Goal: Navigation & Orientation: Find specific page/section

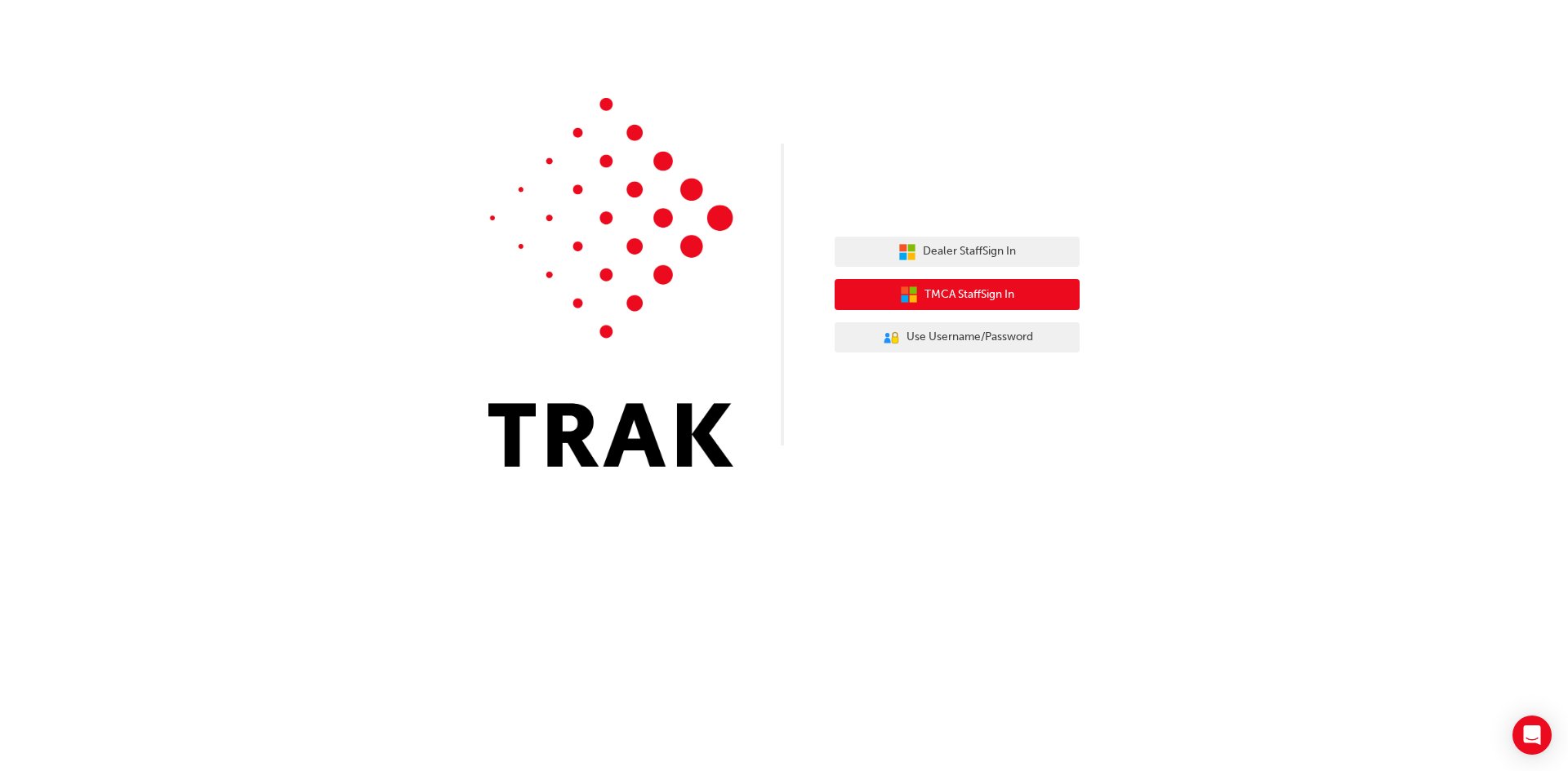
click at [966, 301] on span "TMCA Staff Sign In" at bounding box center [968, 295] width 90 height 19
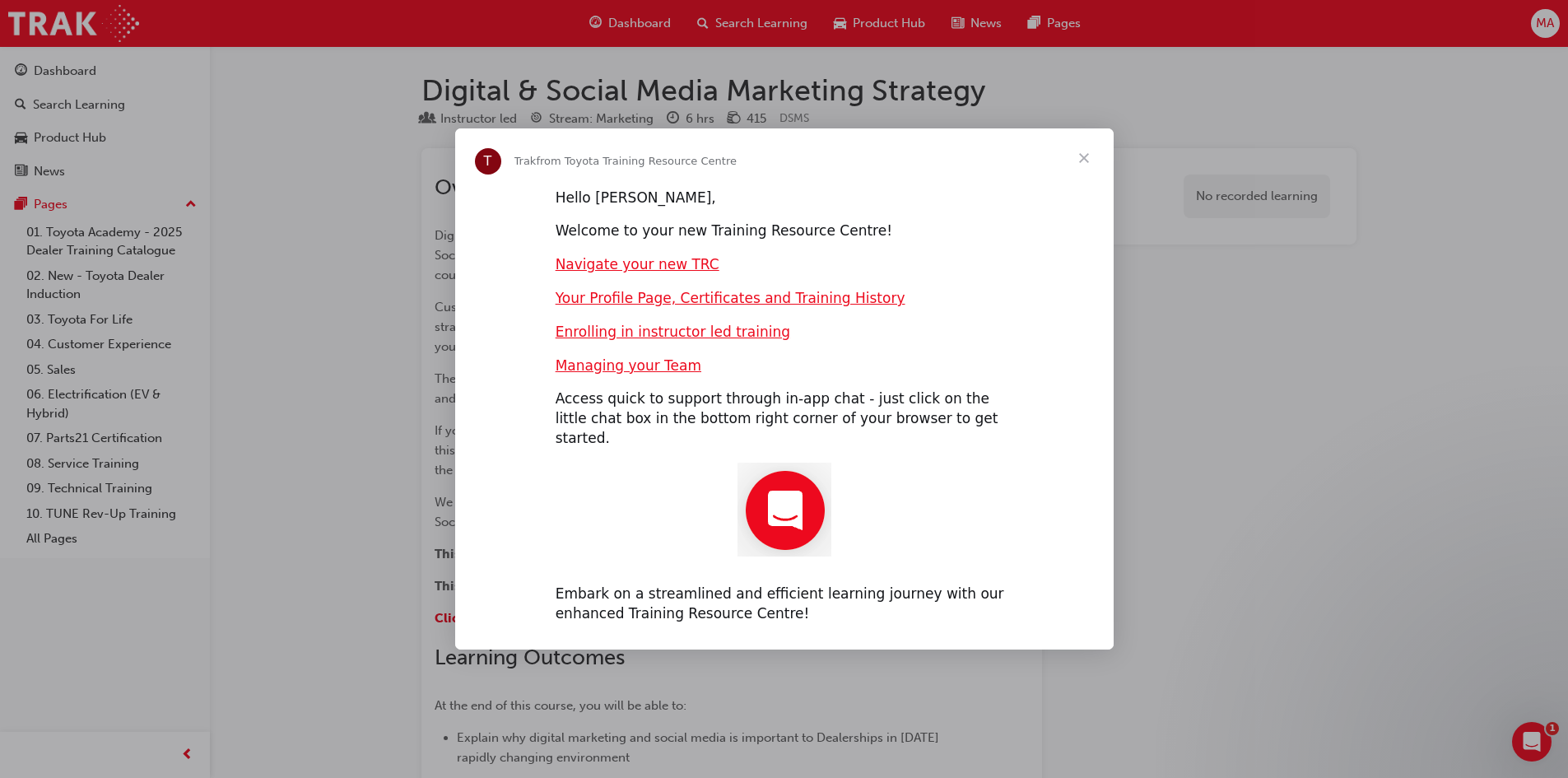
click at [1074, 174] on span "Close" at bounding box center [1085, 158] width 60 height 60
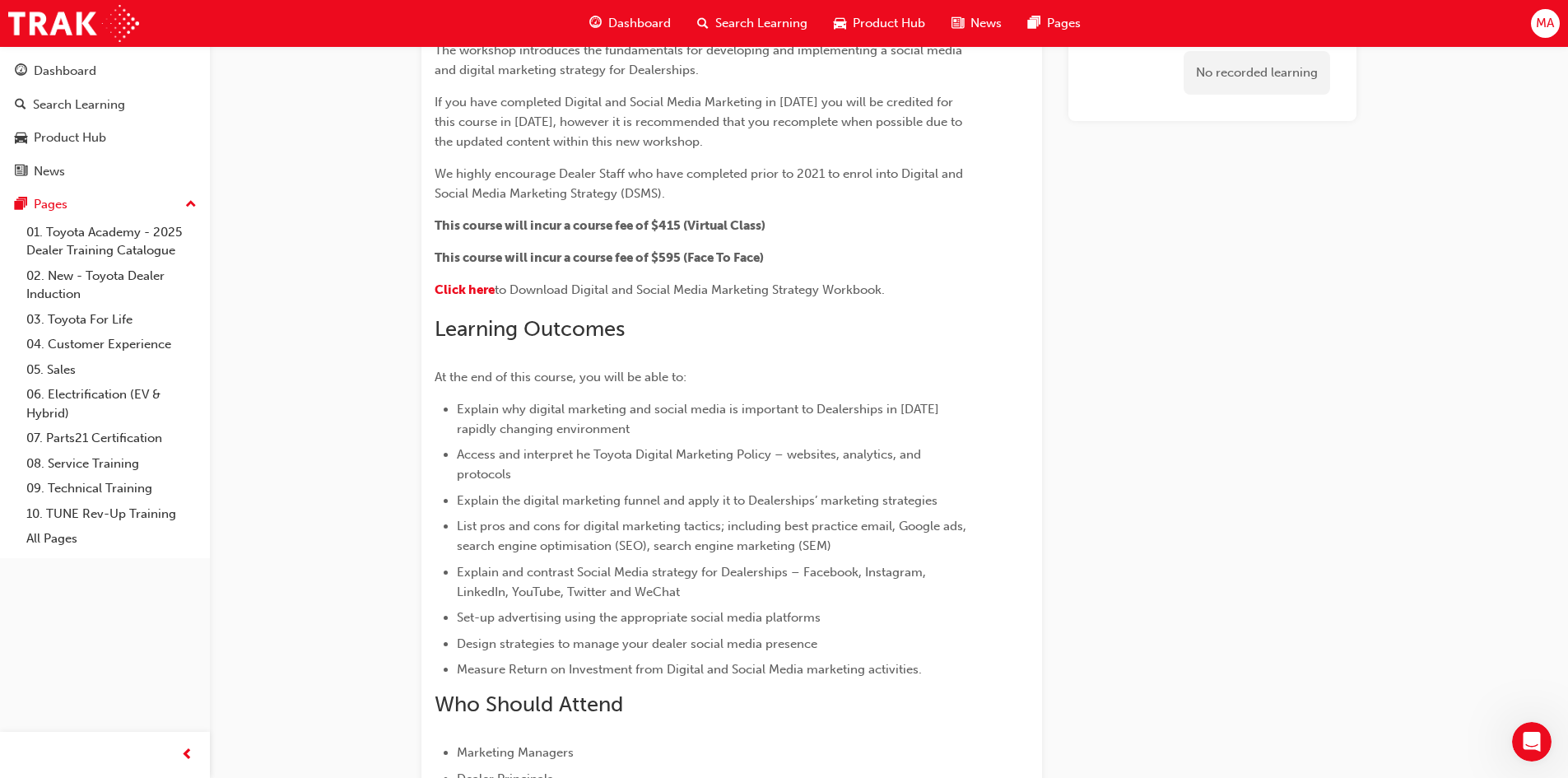
scroll to position [302, 0]
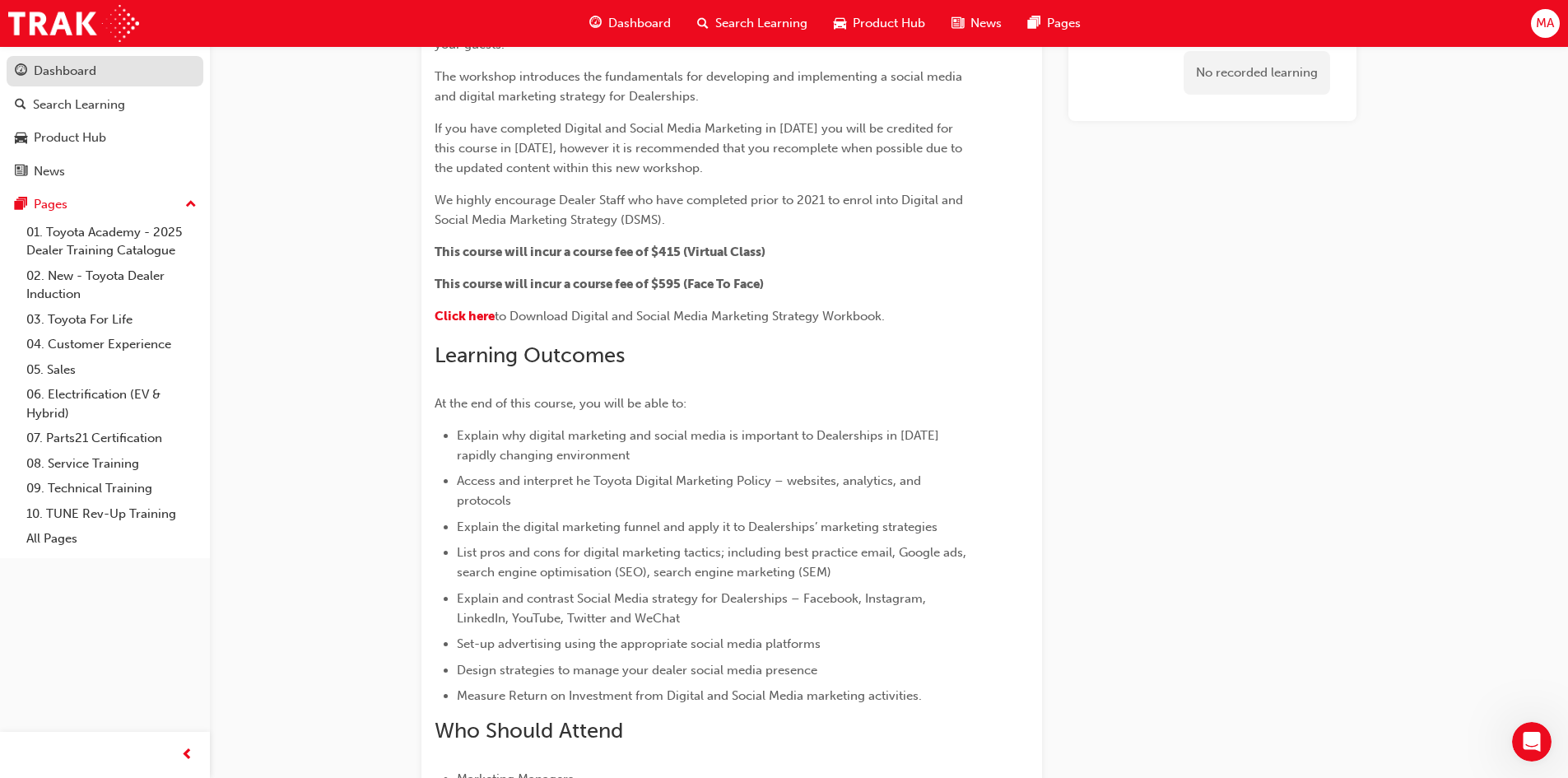
click at [72, 75] on div "Dashboard" at bounding box center [65, 71] width 63 height 19
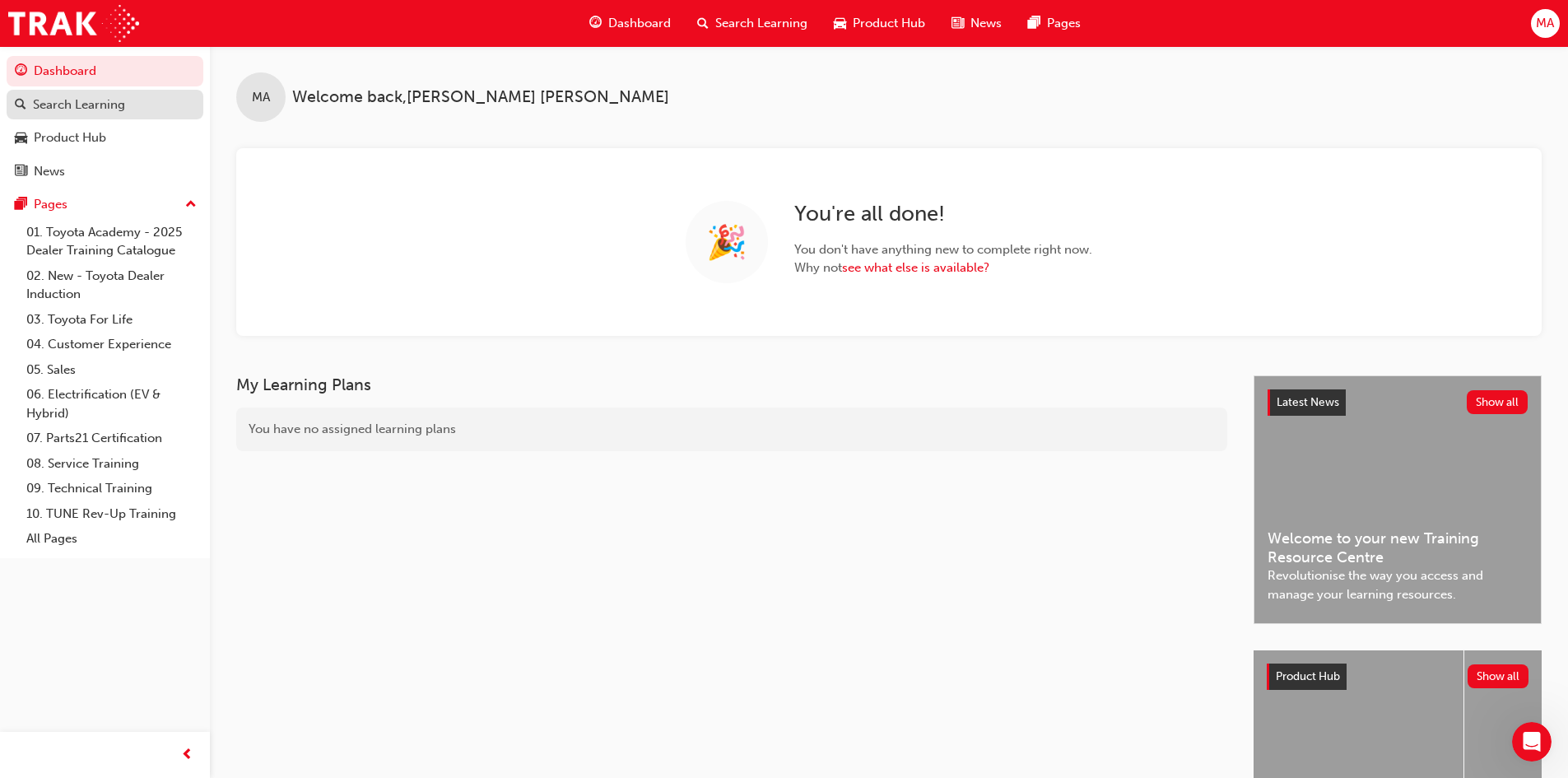
click at [70, 105] on div "Search Learning" at bounding box center [79, 104] width 92 height 19
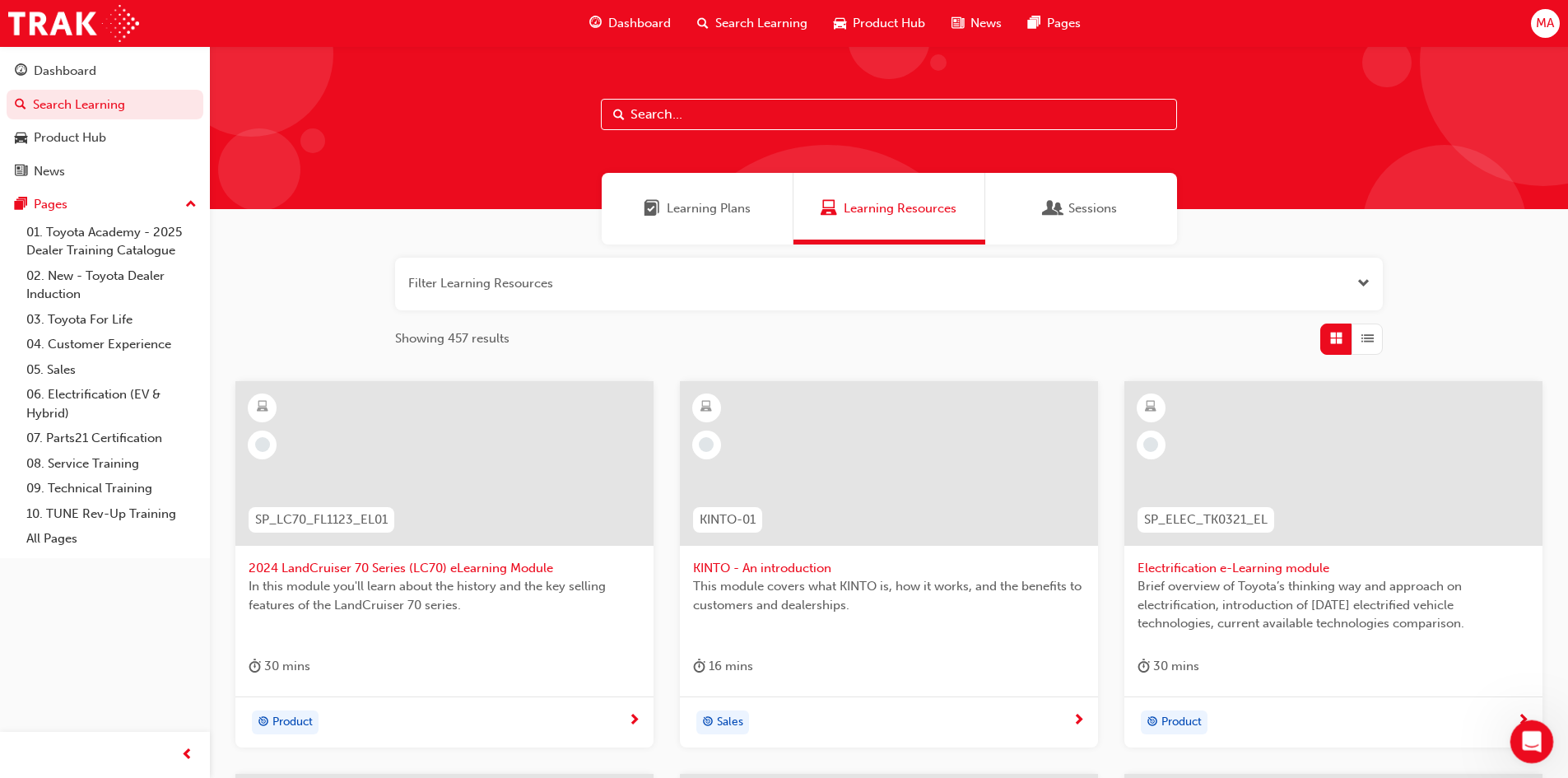
click at [1539, 726] on div "Open Intercom Messenger" at bounding box center [1529, 739] width 55 height 55
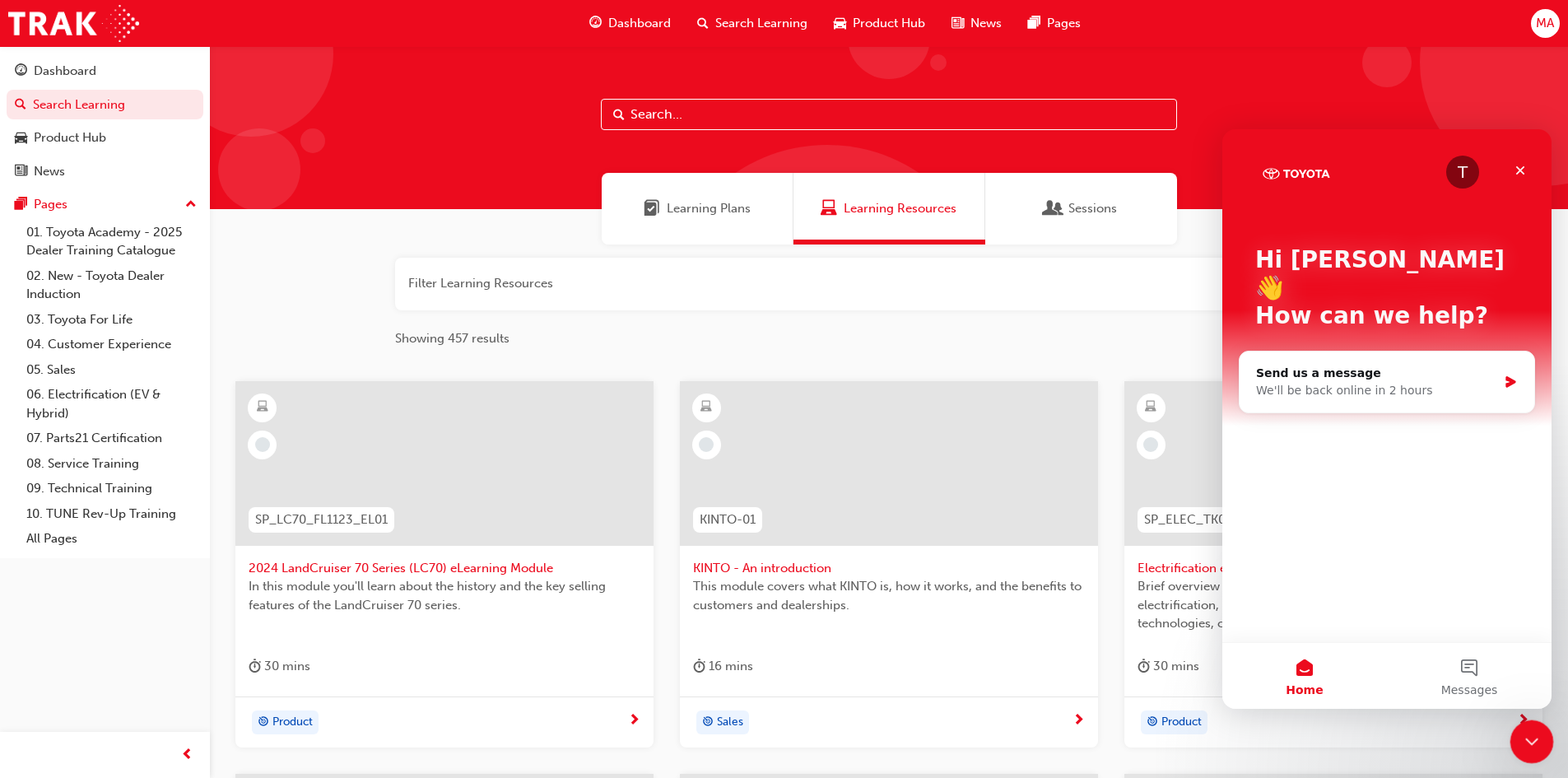
drag, startPoint x: 1532, startPoint y: 739, endPoint x: 2950, endPoint y: 1434, distance: 1579.2
click at [1533, 739] on icon "Close Intercom Messenger" at bounding box center [1529, 739] width 20 height 20
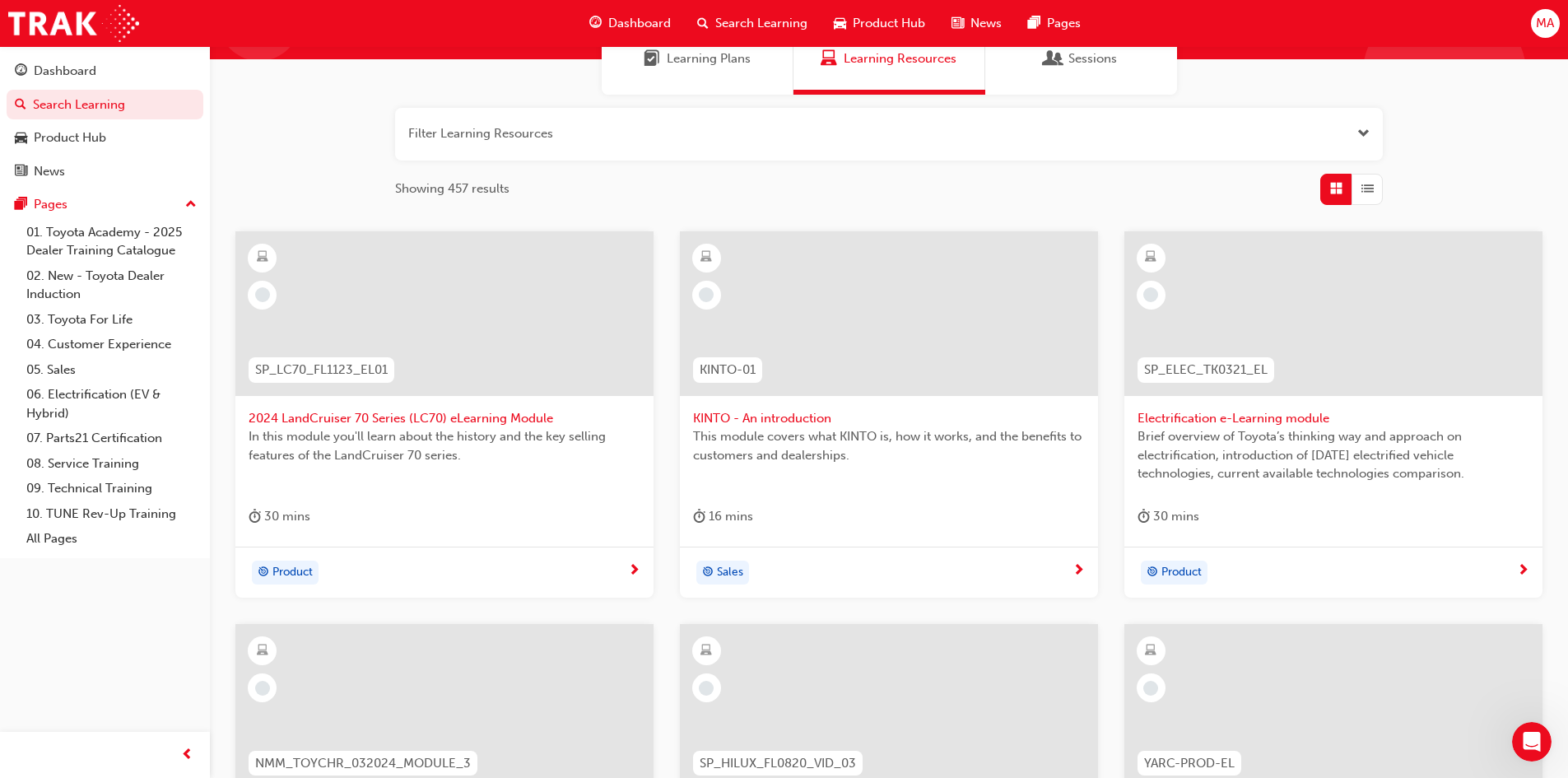
scroll to position [583, 0]
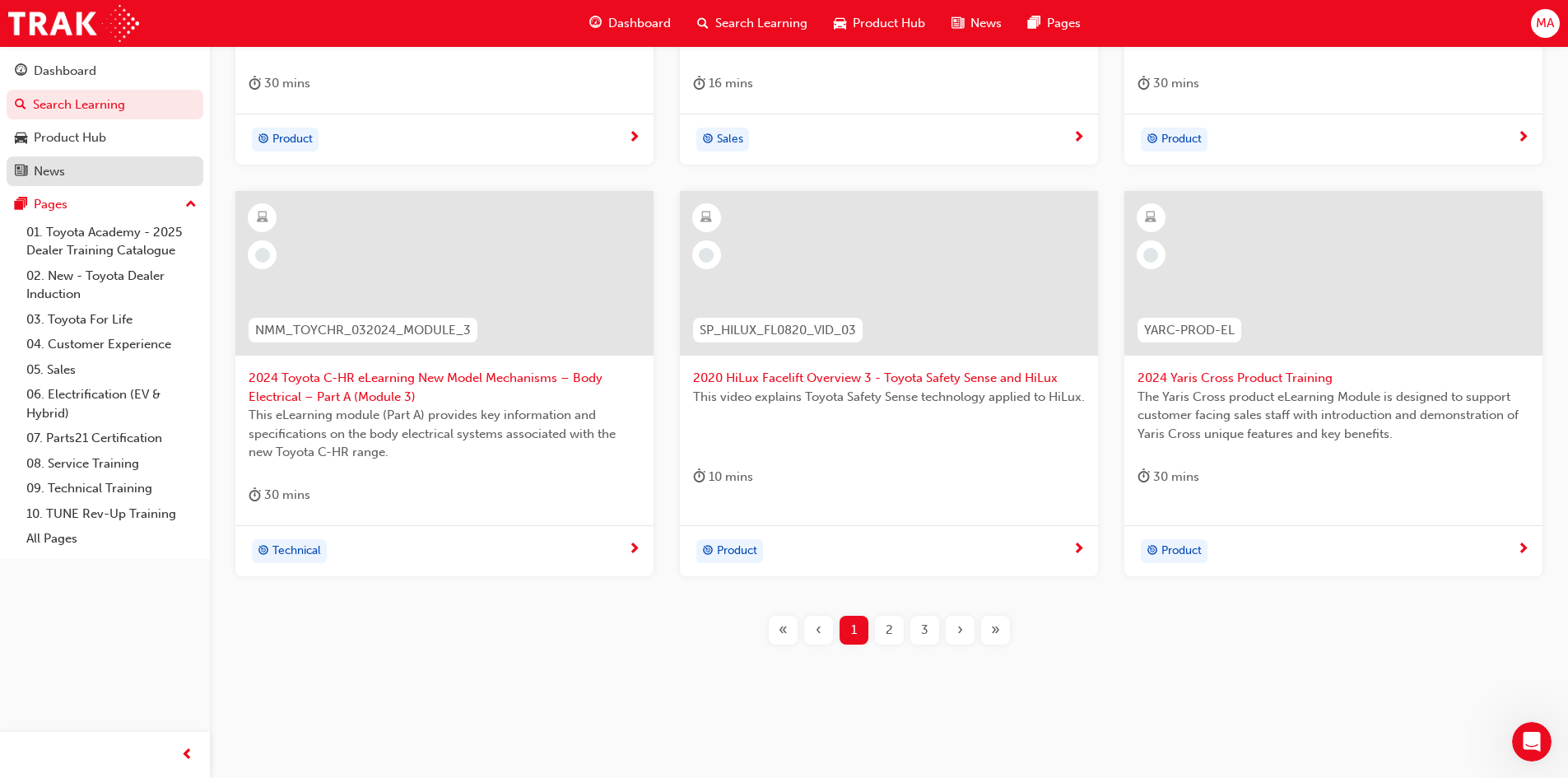
drag, startPoint x: 87, startPoint y: 138, endPoint x: 112, endPoint y: 167, distance: 38.3
click at [87, 138] on div "Product Hub" at bounding box center [70, 137] width 73 height 19
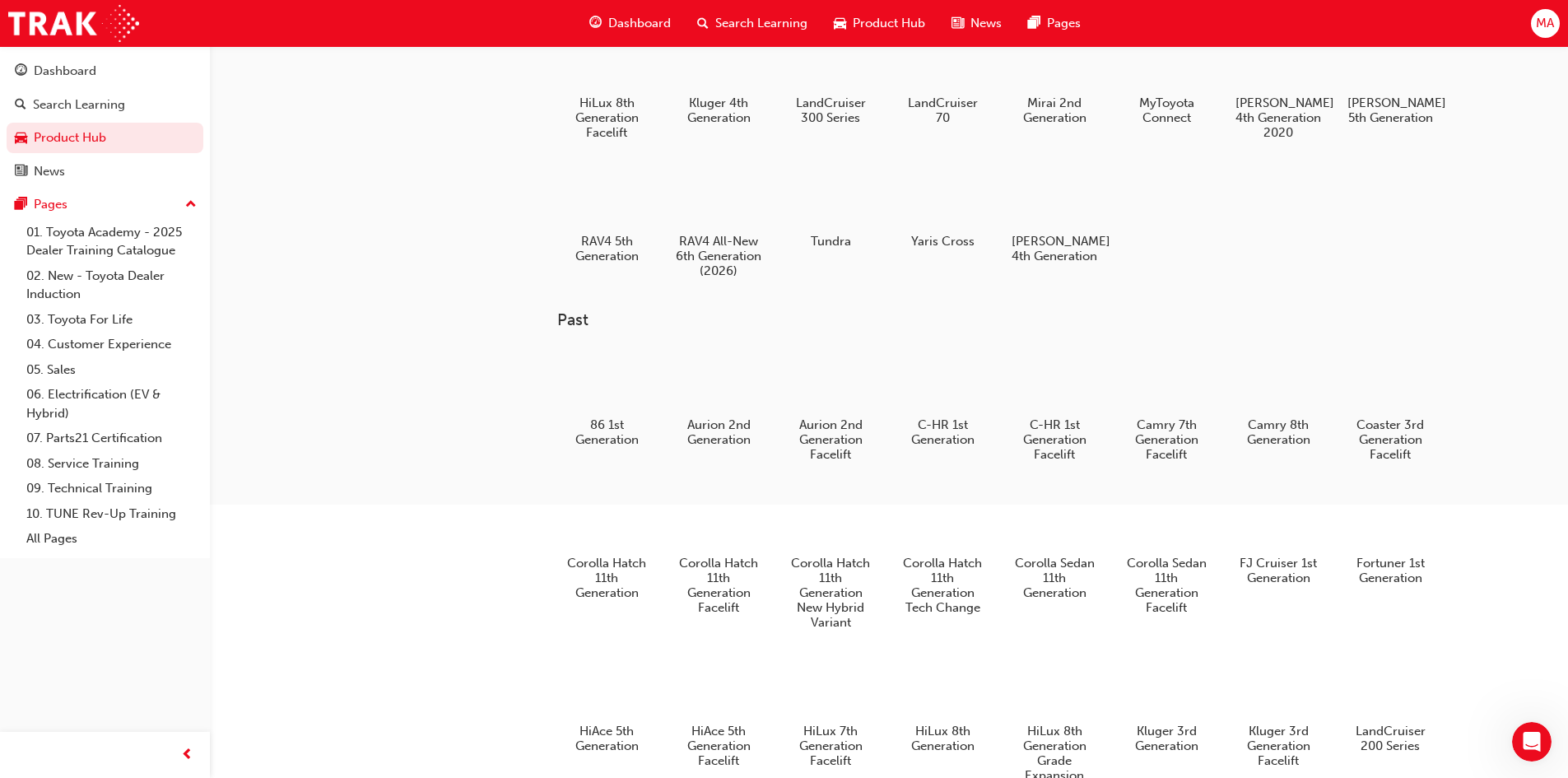
scroll to position [412, 0]
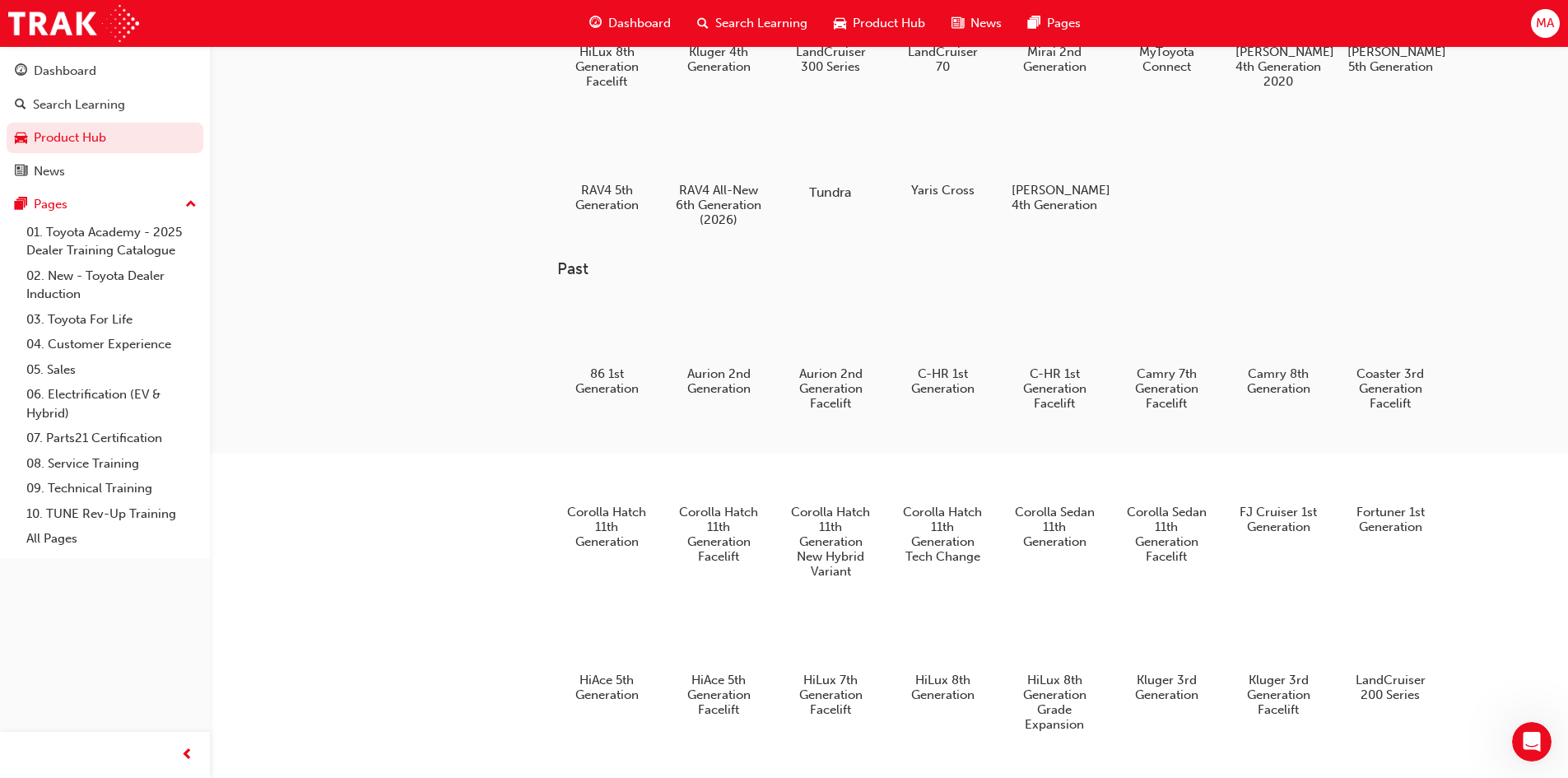
click at [824, 147] on div at bounding box center [830, 145] width 91 height 66
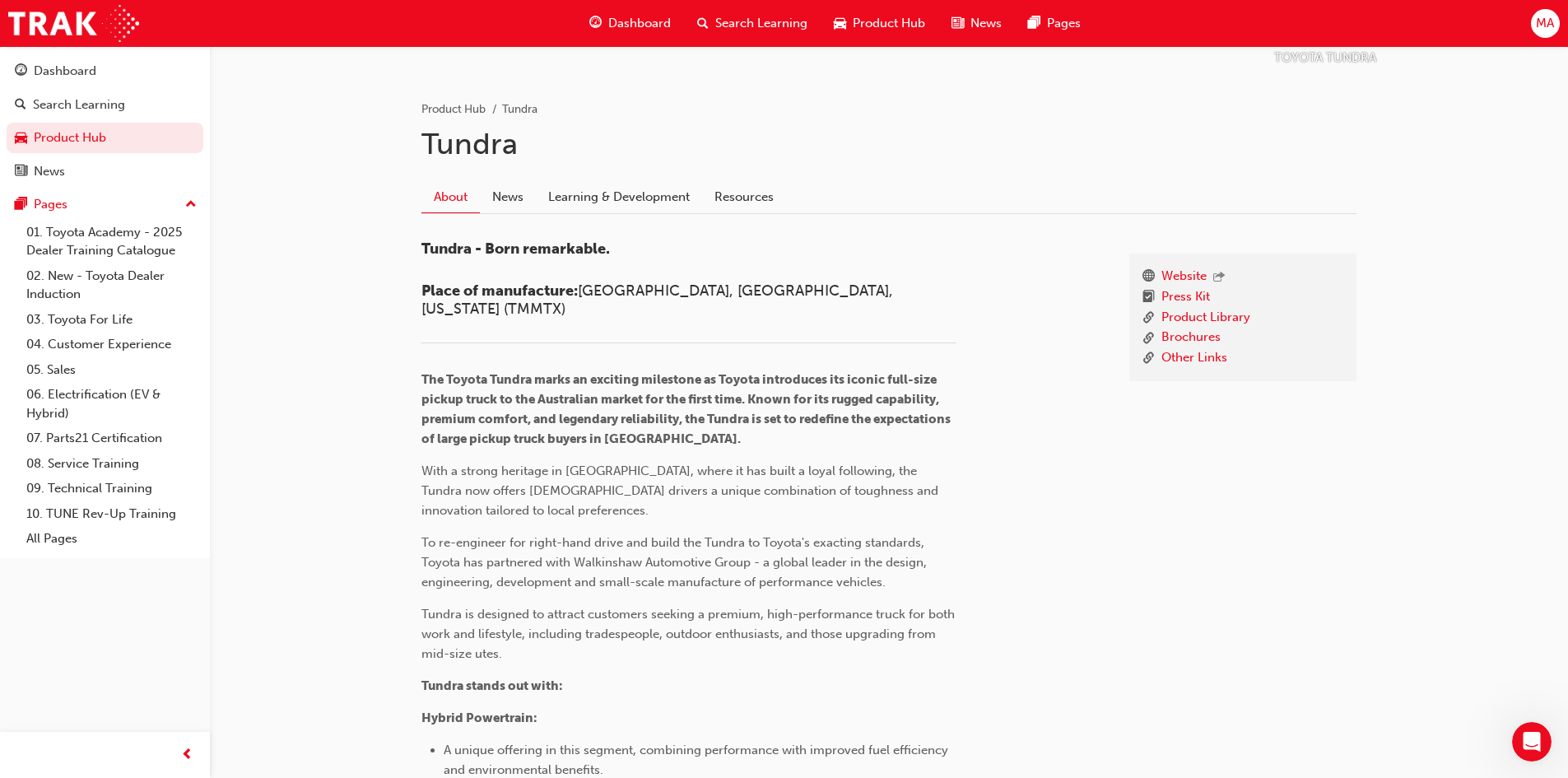
scroll to position [329, 0]
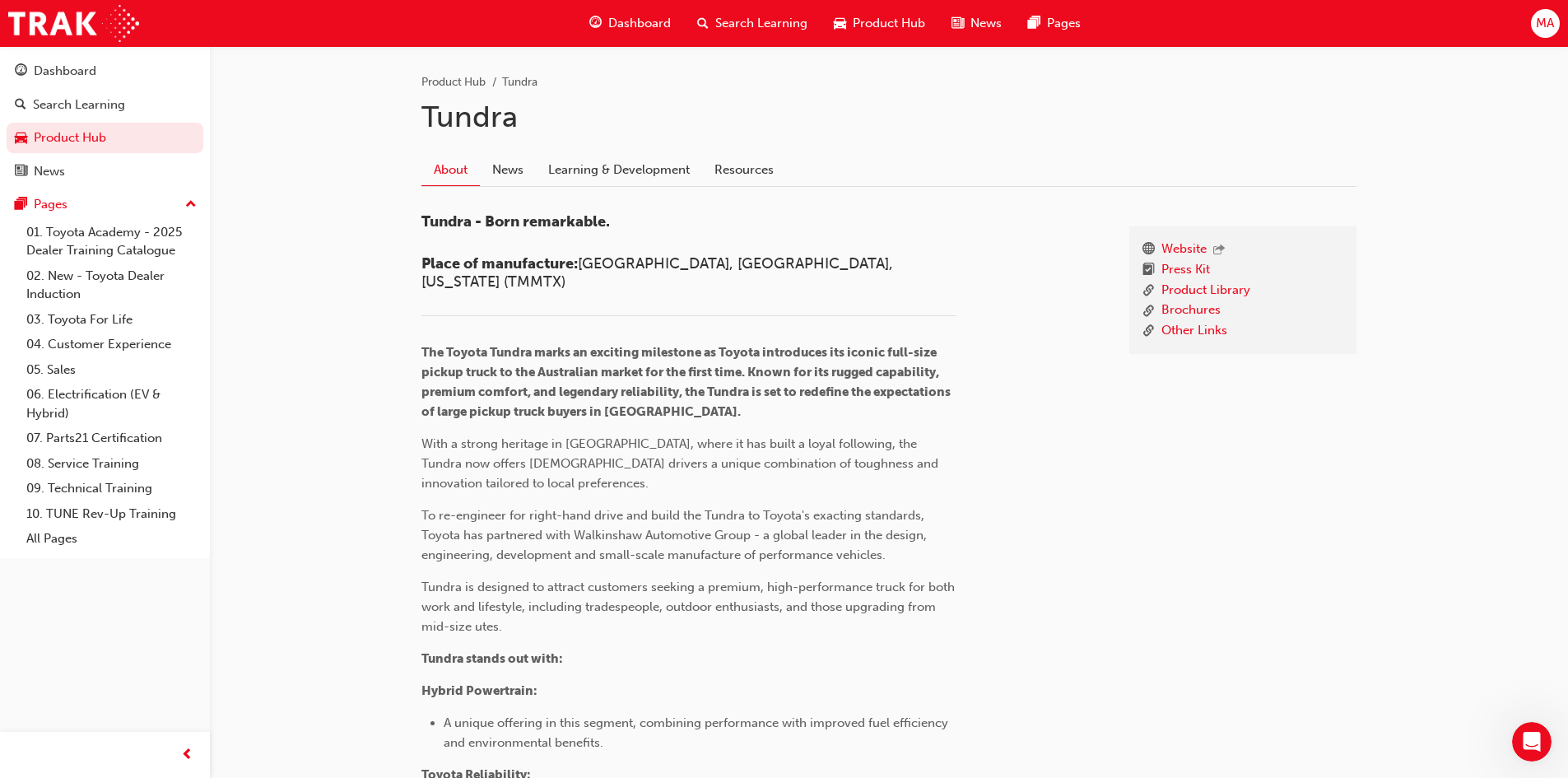
click at [633, 211] on div "Website Press Kit Product Library Brochures Other Links Tundra - Born remarkabl…" at bounding box center [889, 557] width 935 height 714
click at [630, 177] on link "Learning & Development" at bounding box center [618, 169] width 166 height 31
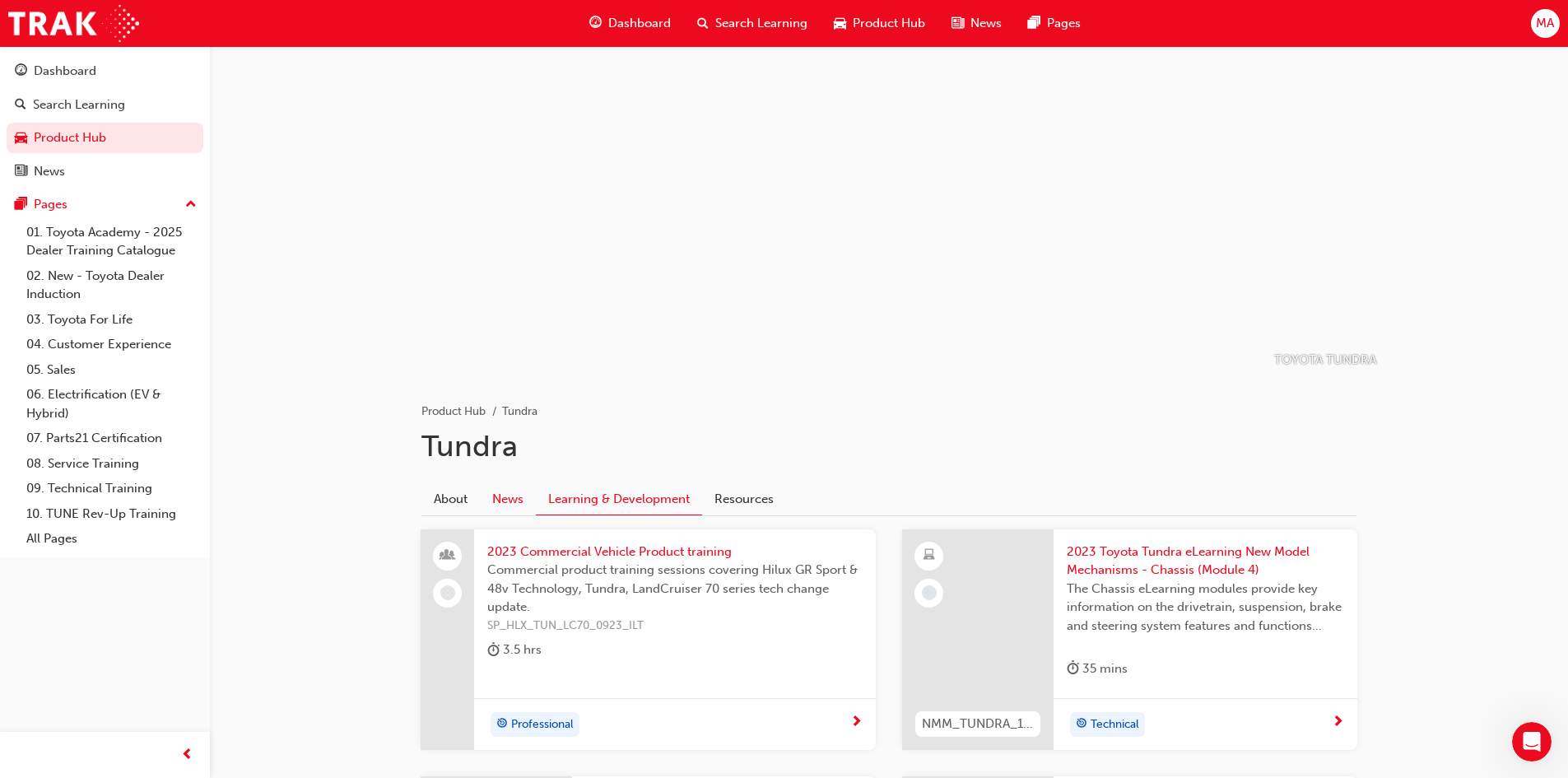
click at [514, 498] on link "News" at bounding box center [508, 498] width 56 height 31
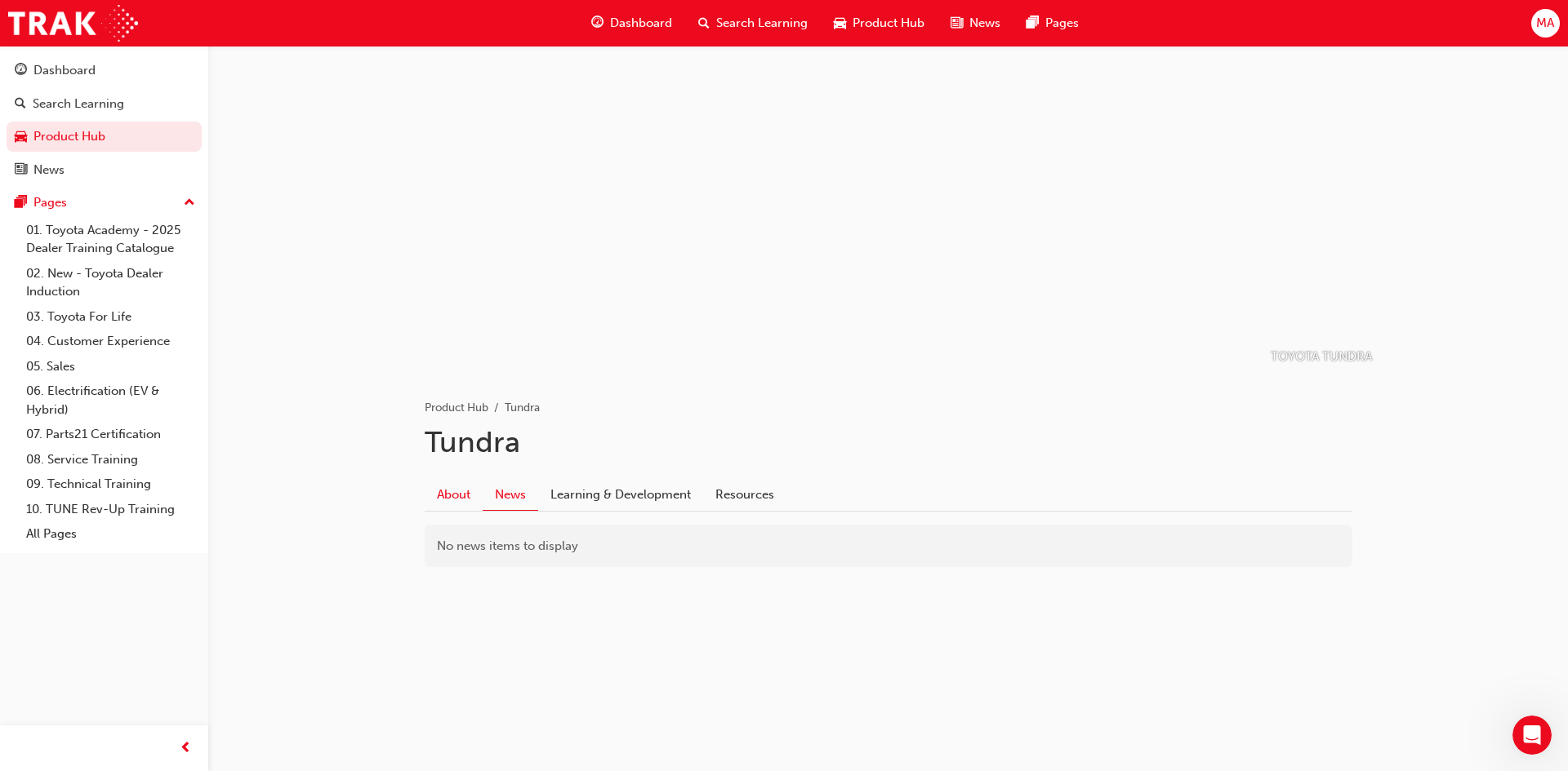
click at [451, 499] on link "About" at bounding box center [453, 494] width 58 height 31
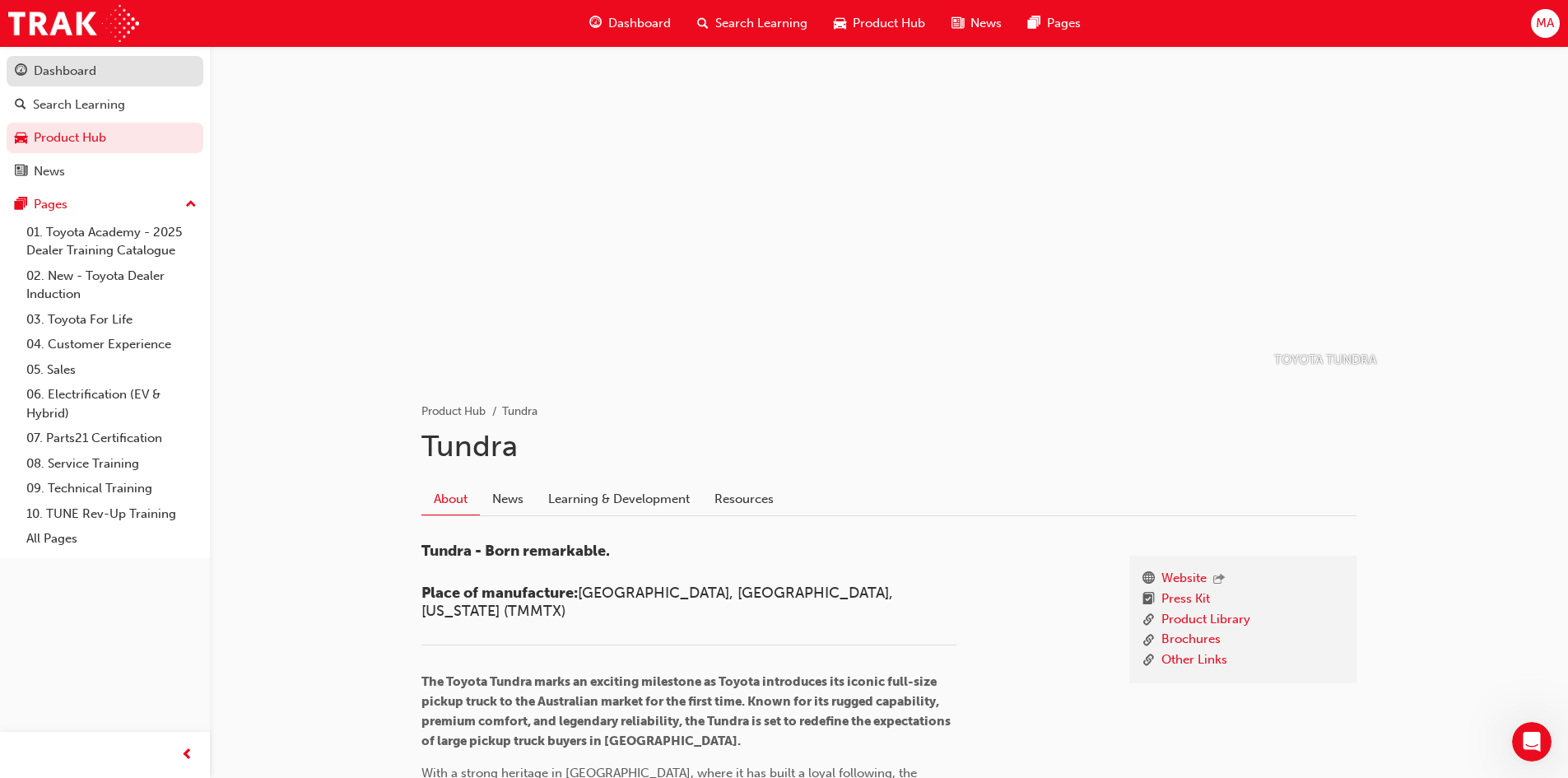
click at [72, 75] on div "Dashboard" at bounding box center [65, 71] width 63 height 19
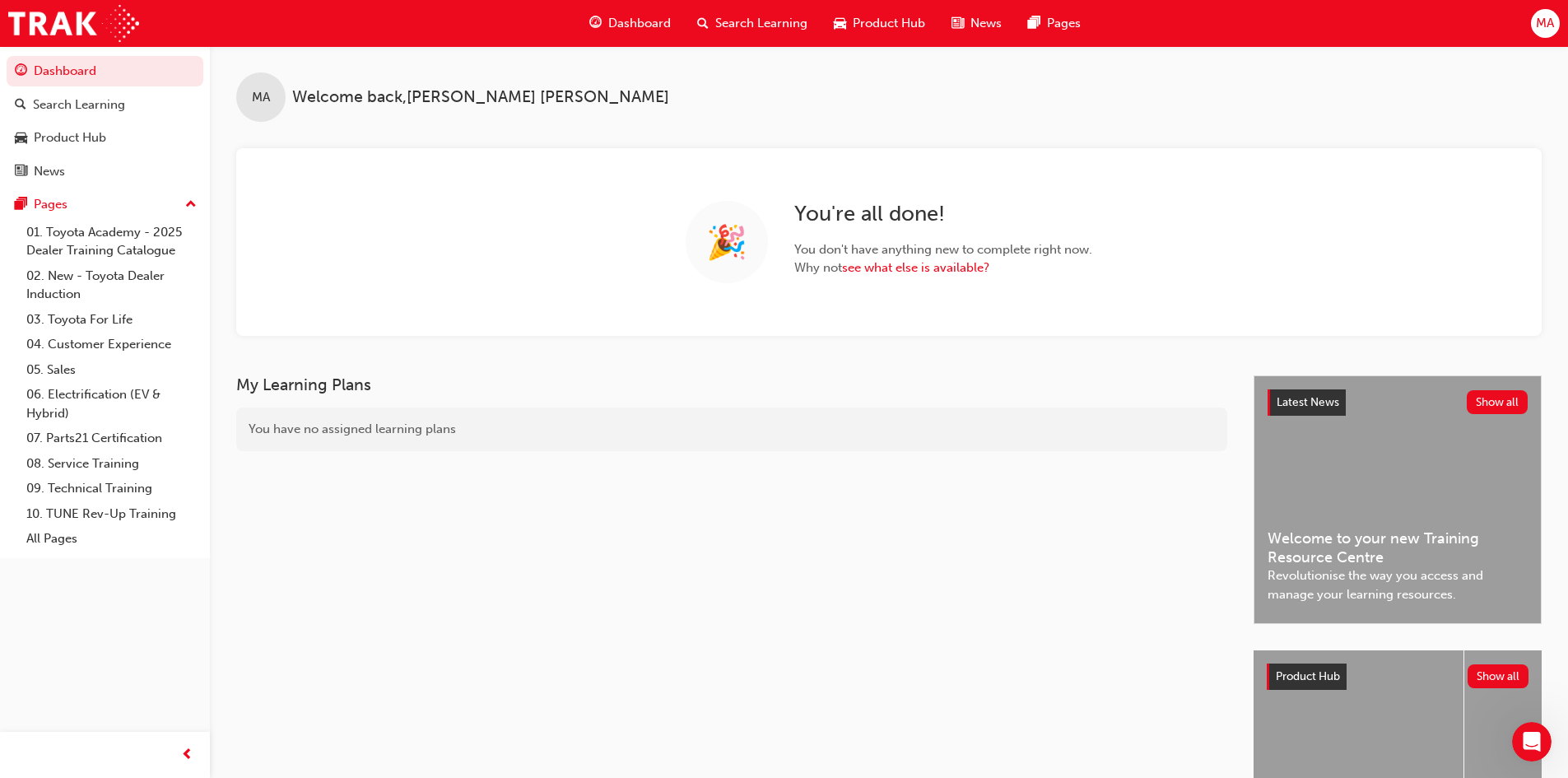
click at [608, 26] on div "Dashboard" at bounding box center [630, 24] width 107 height 34
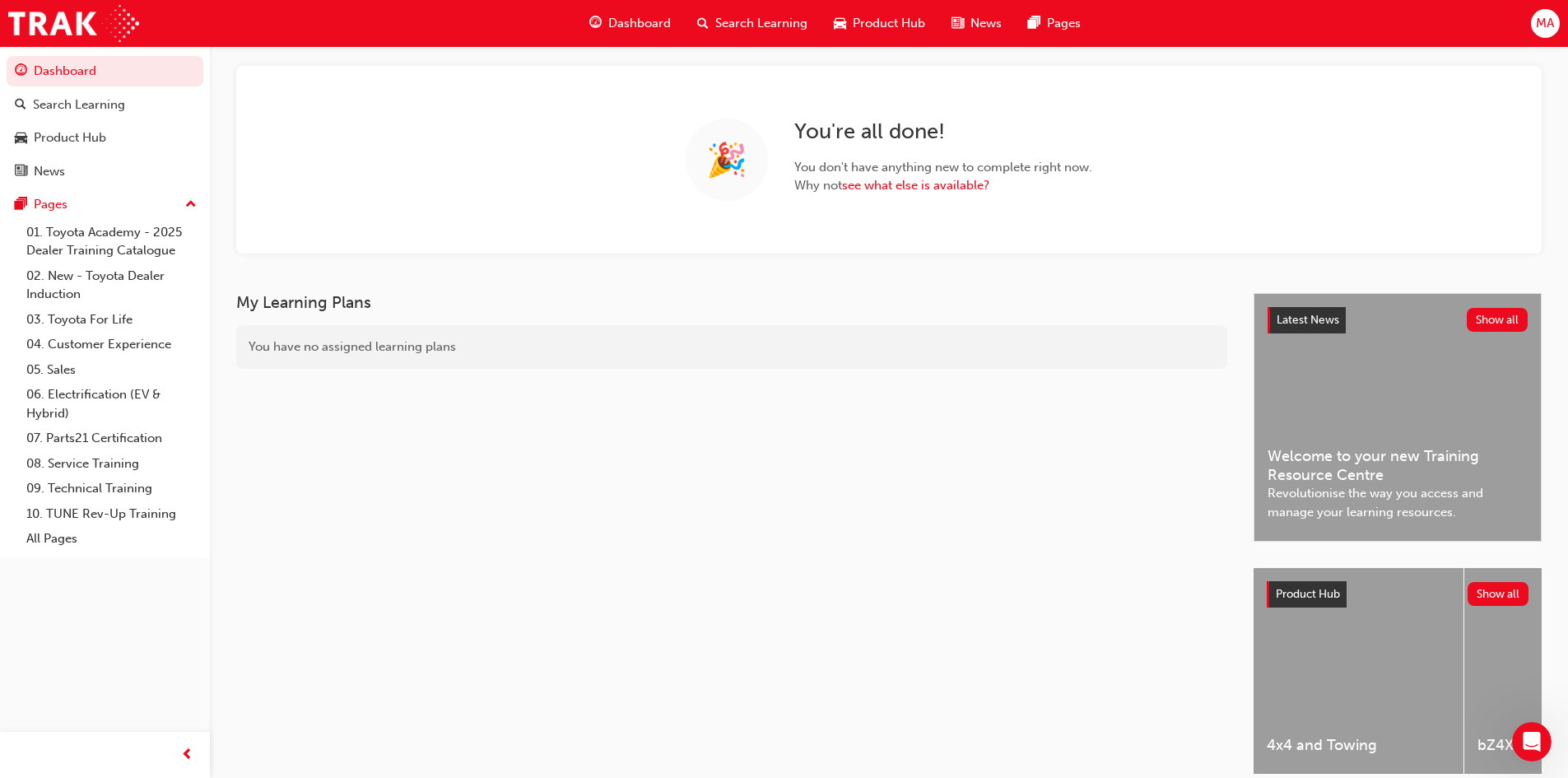
scroll to position [155, 0]
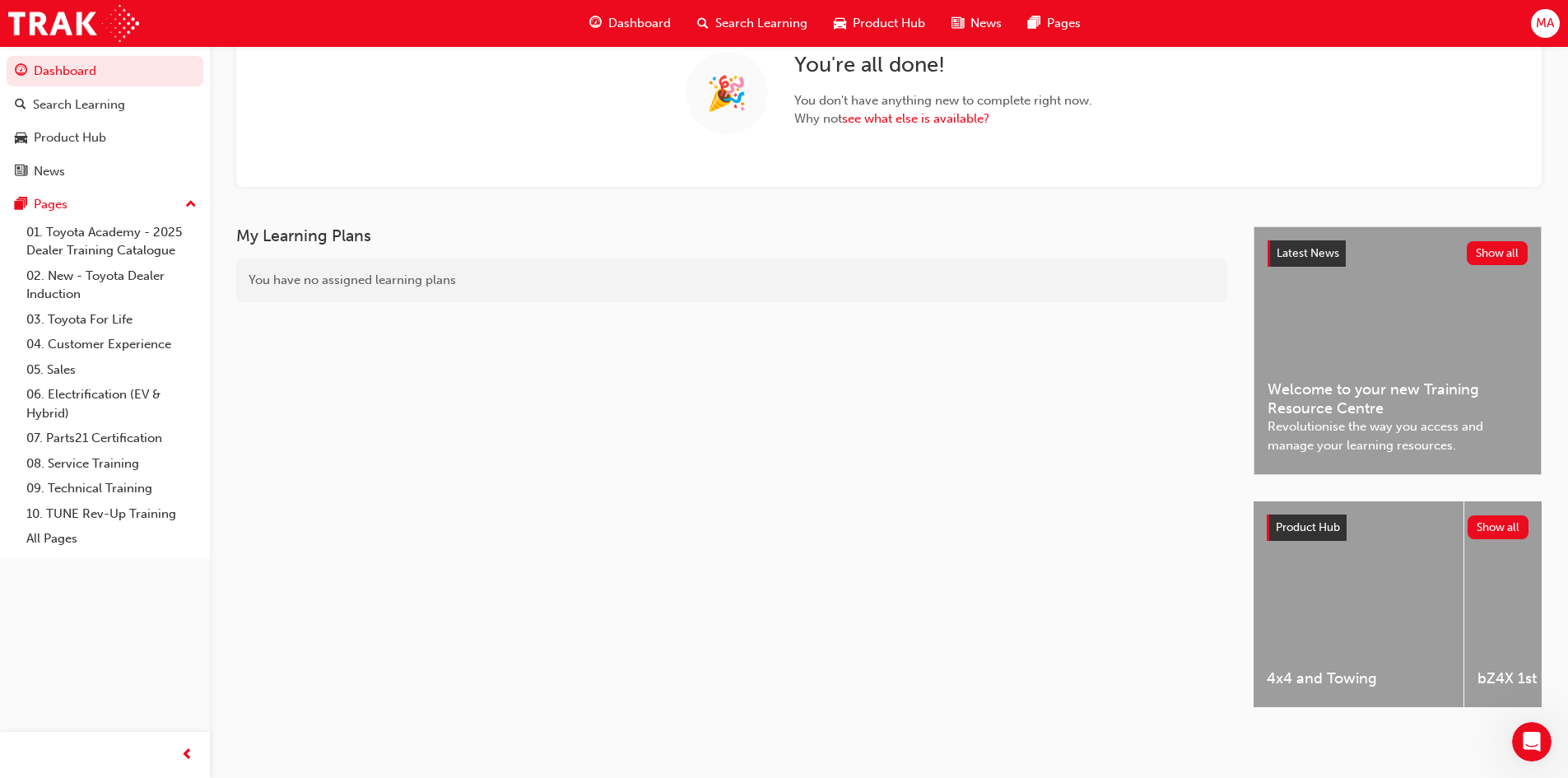
click at [1363, 394] on span "Welcome to your new Training Resource Centre" at bounding box center [1398, 398] width 261 height 37
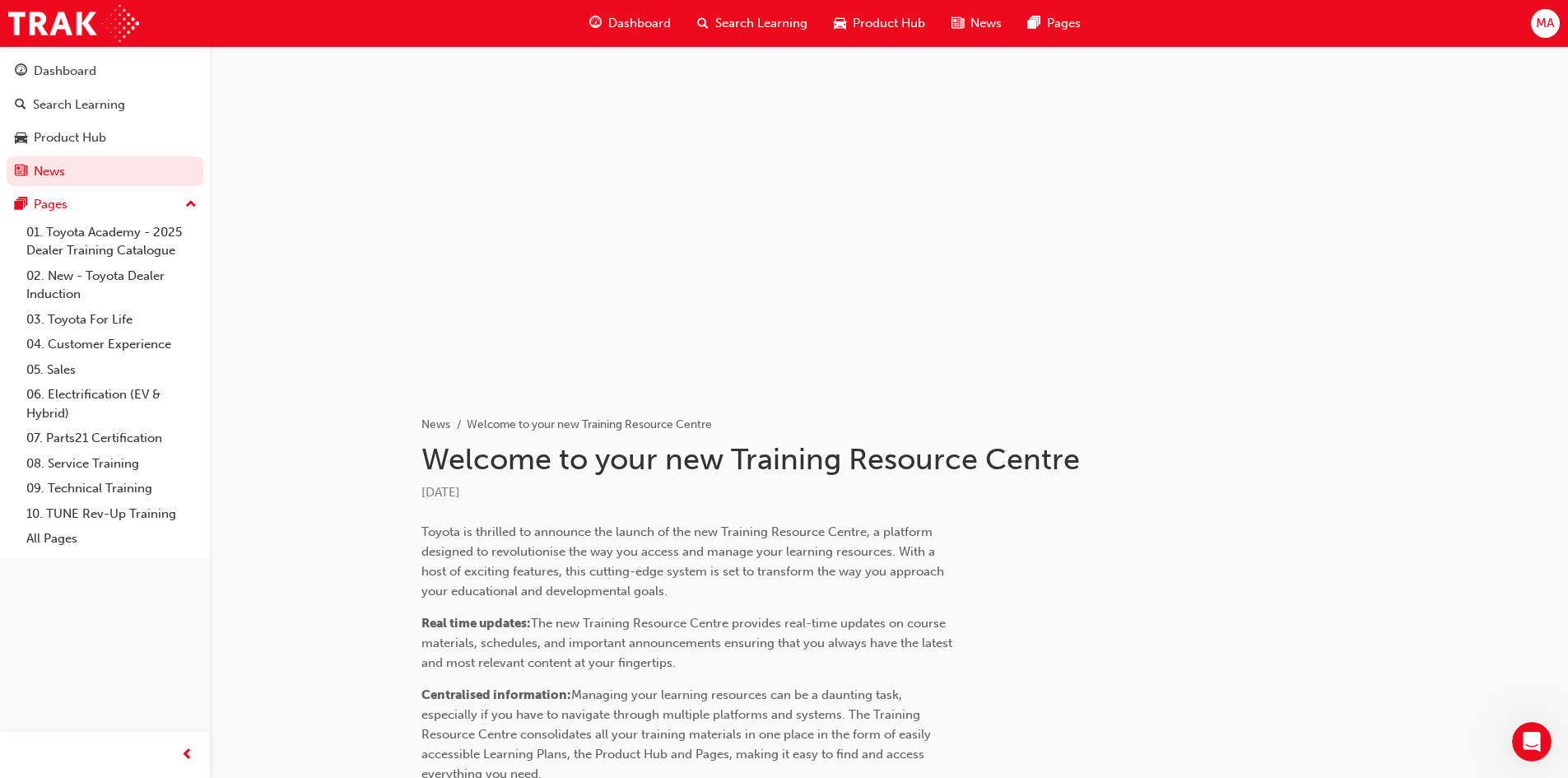
scroll to position [658, 0]
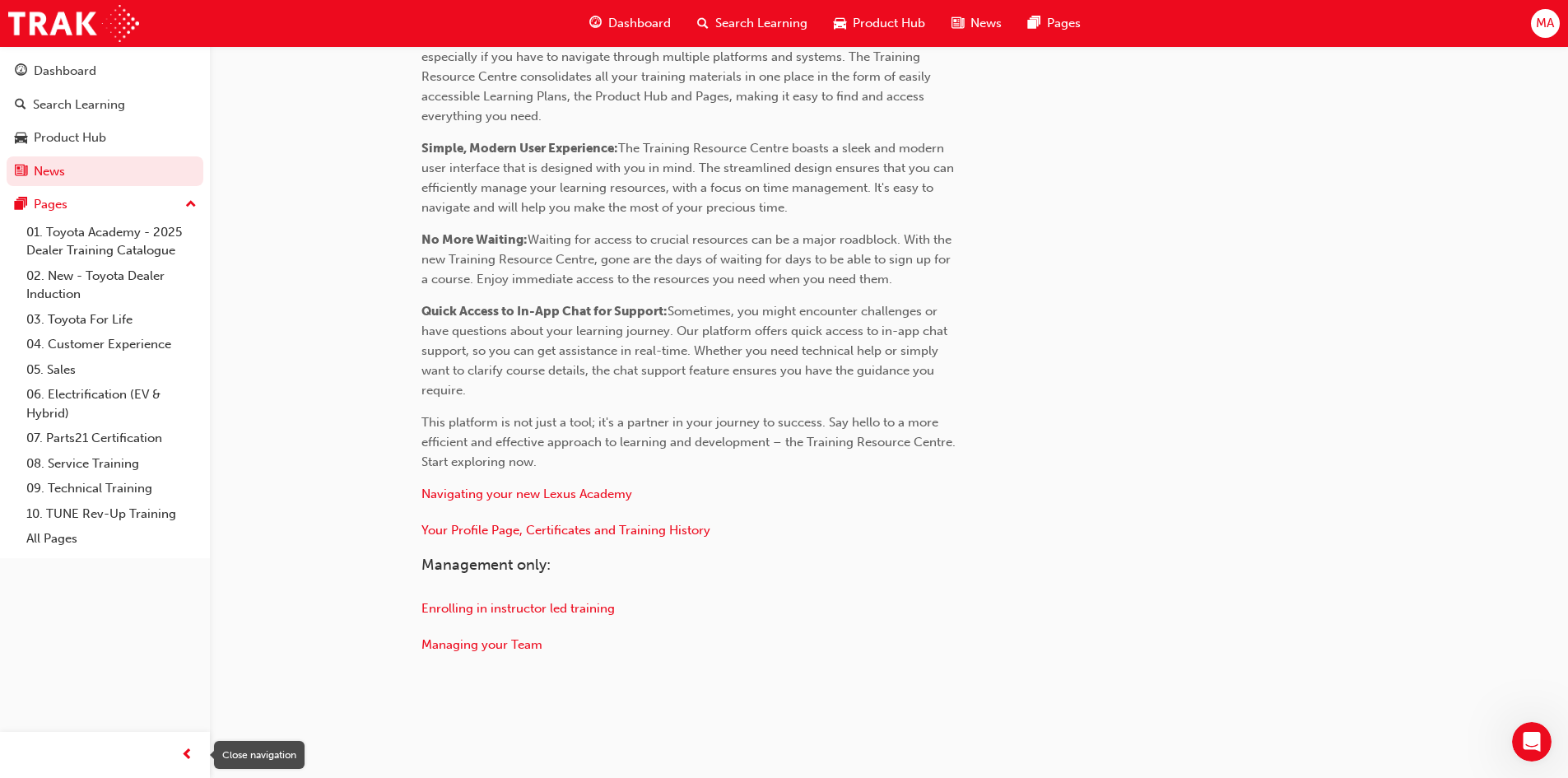
click at [188, 747] on span "prev-icon" at bounding box center [187, 755] width 12 height 21
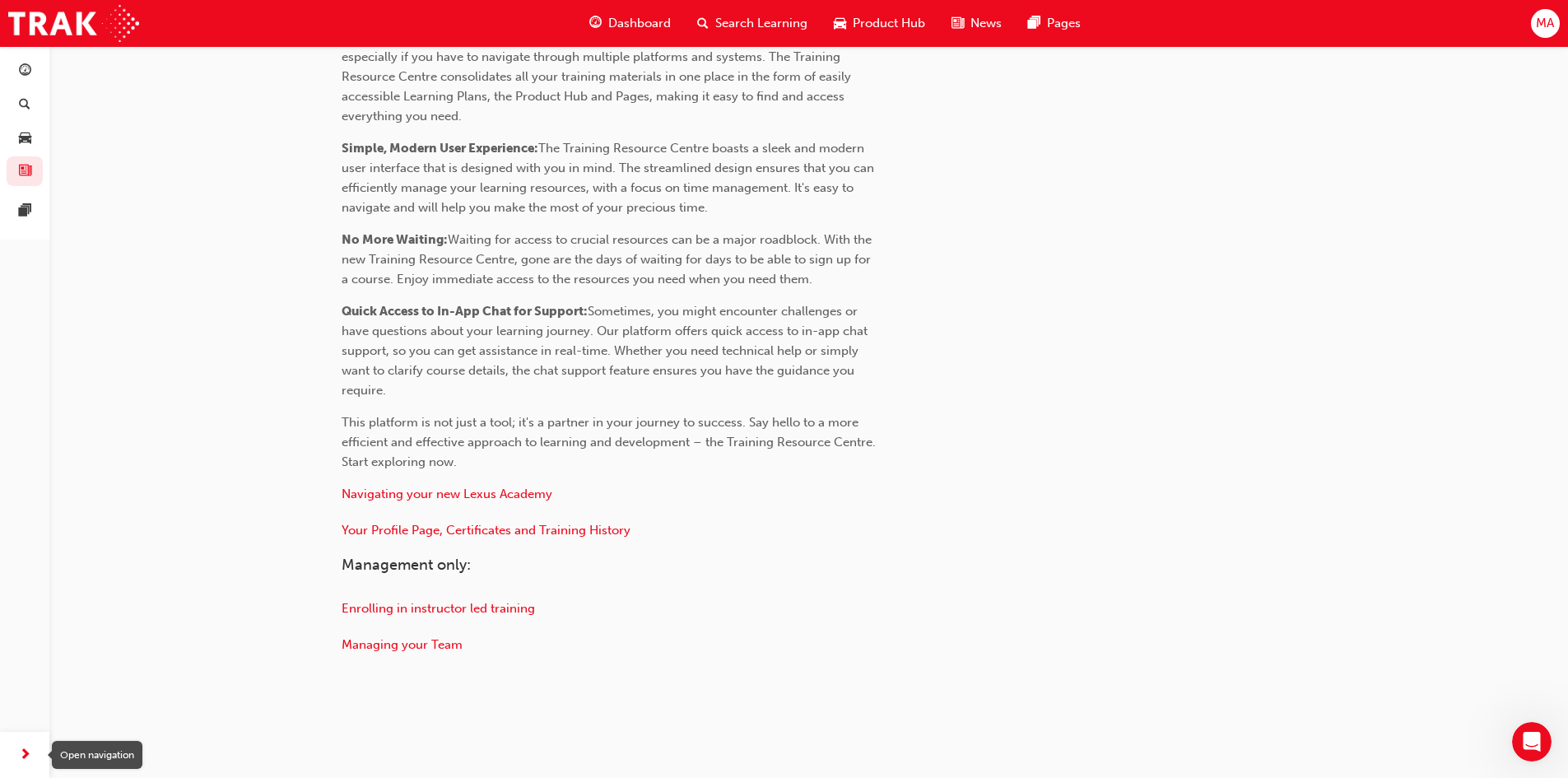
click at [23, 750] on span "next-icon" at bounding box center [25, 755] width 12 height 21
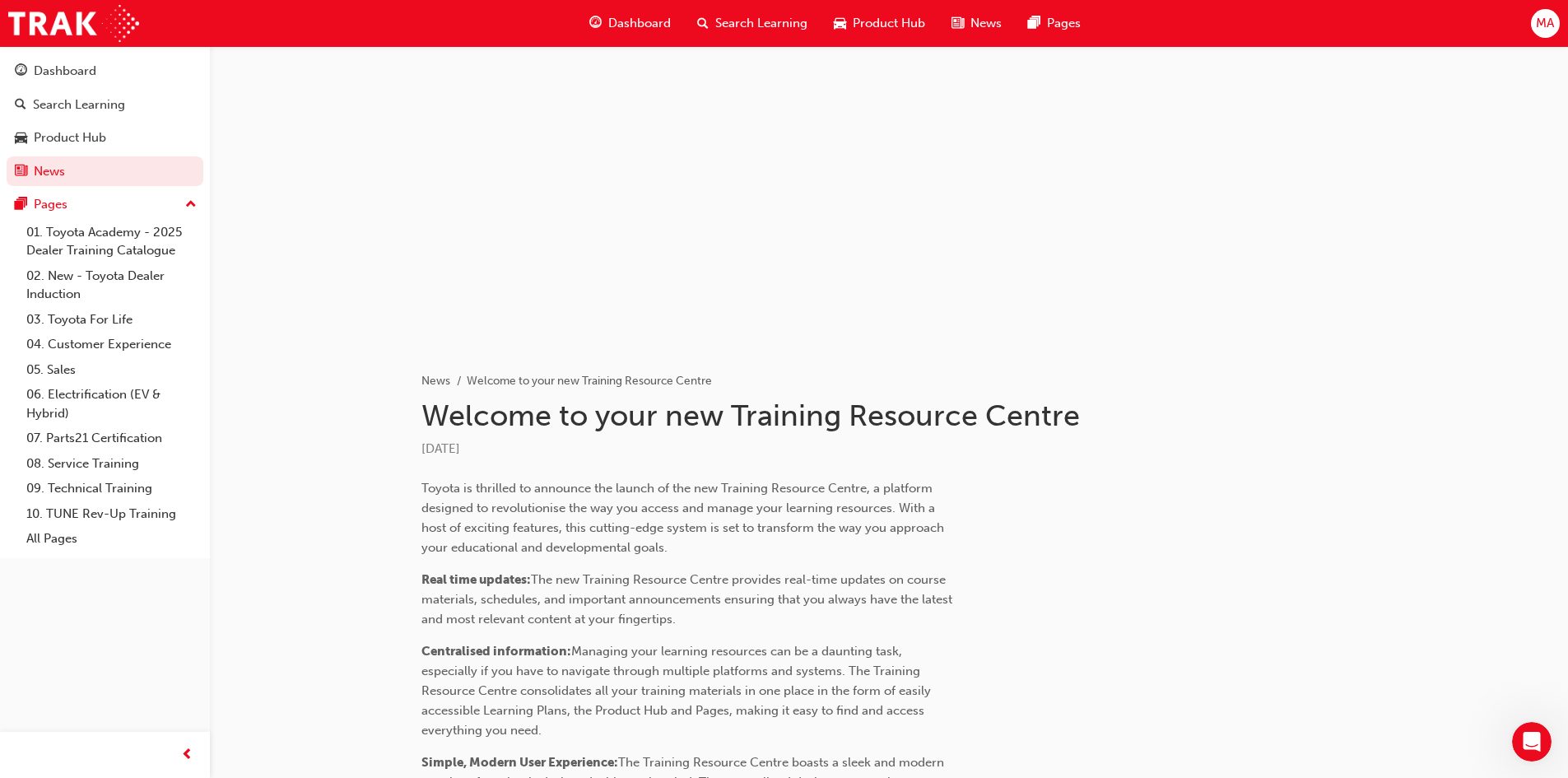
scroll to position [0, 0]
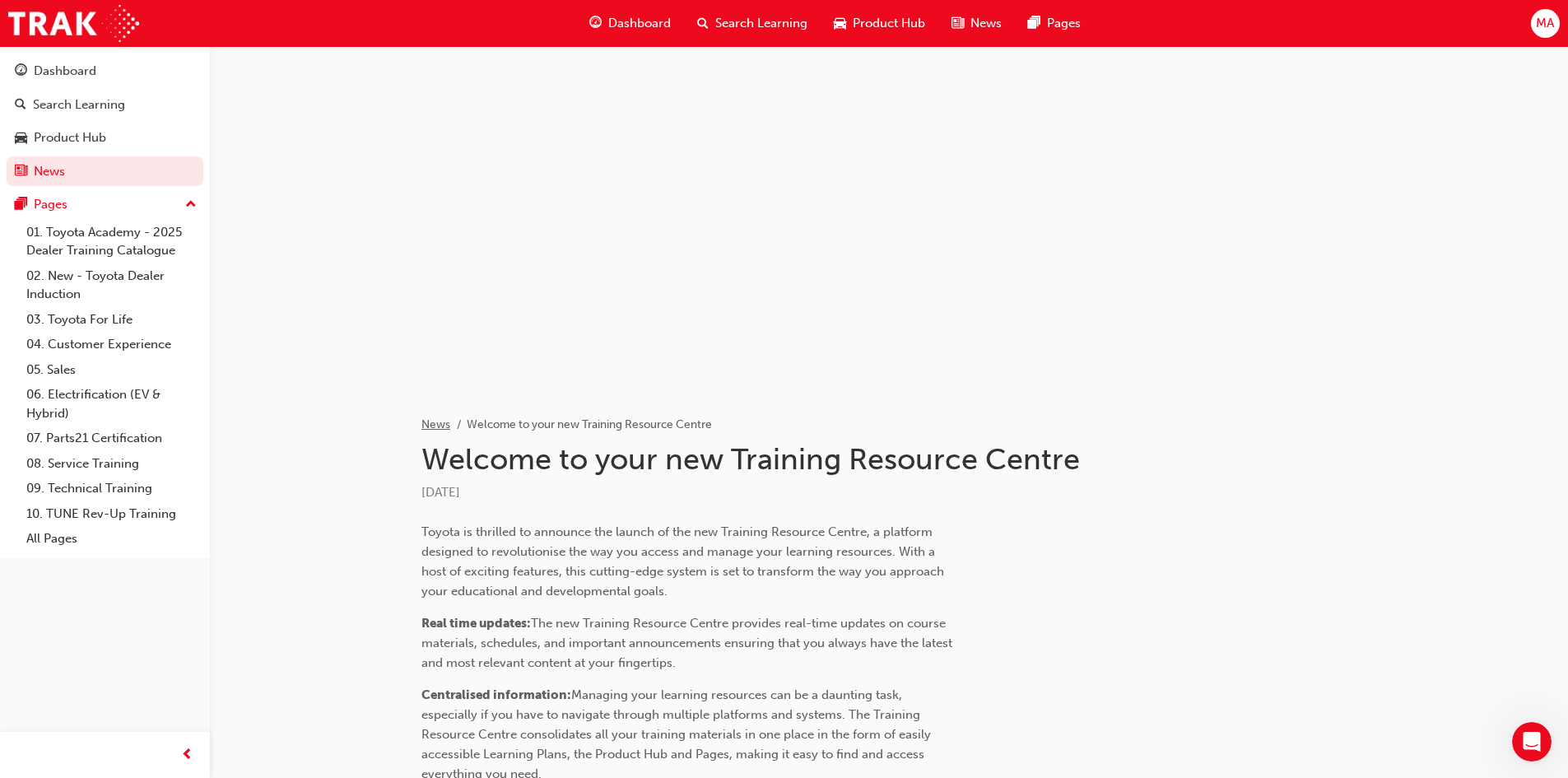
click at [441, 422] on link "News" at bounding box center [436, 425] width 29 height 14
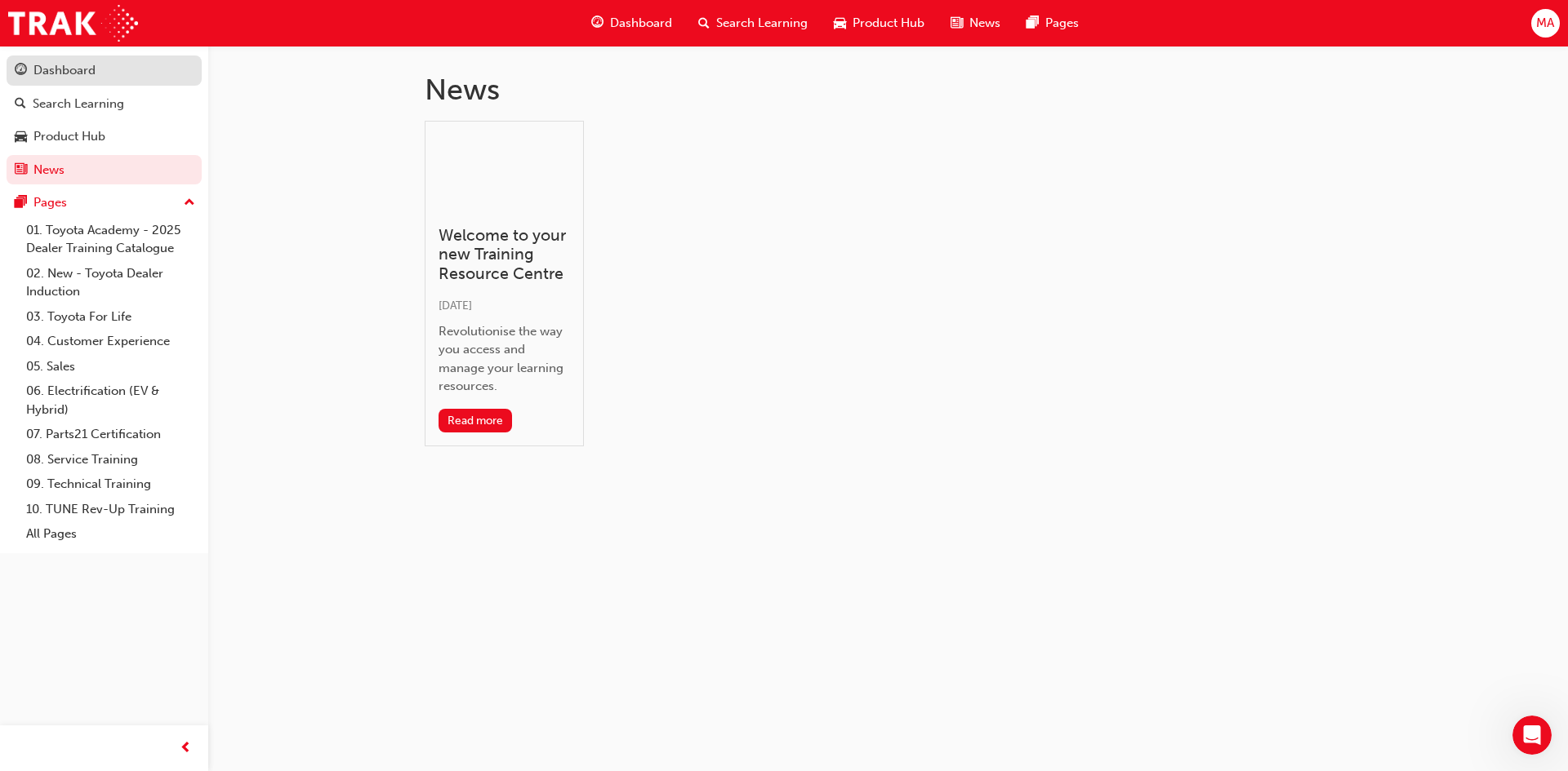
click at [141, 71] on div "Dashboard" at bounding box center [104, 70] width 178 height 21
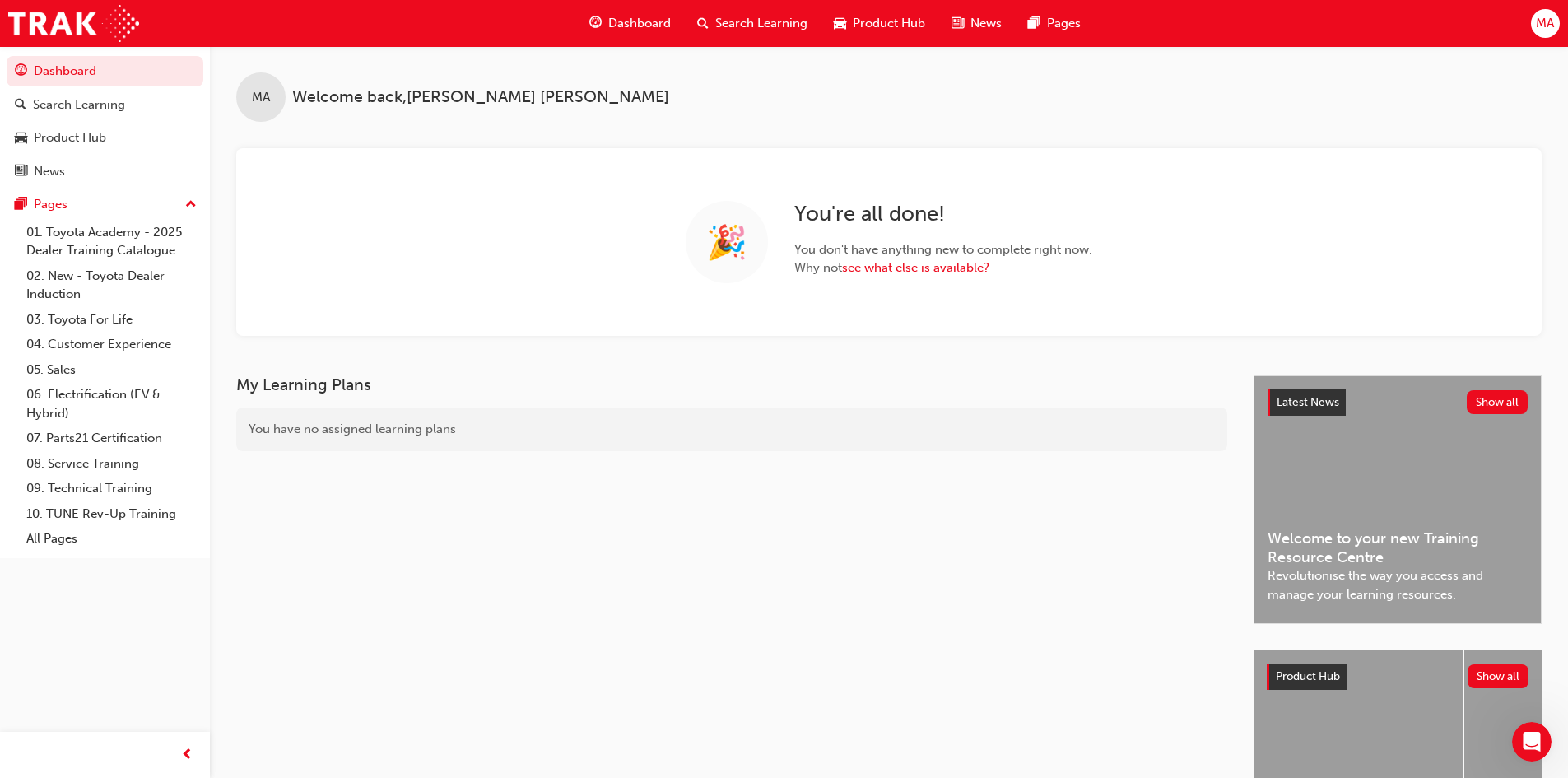
click at [965, 26] on div "News" at bounding box center [976, 24] width 77 height 34
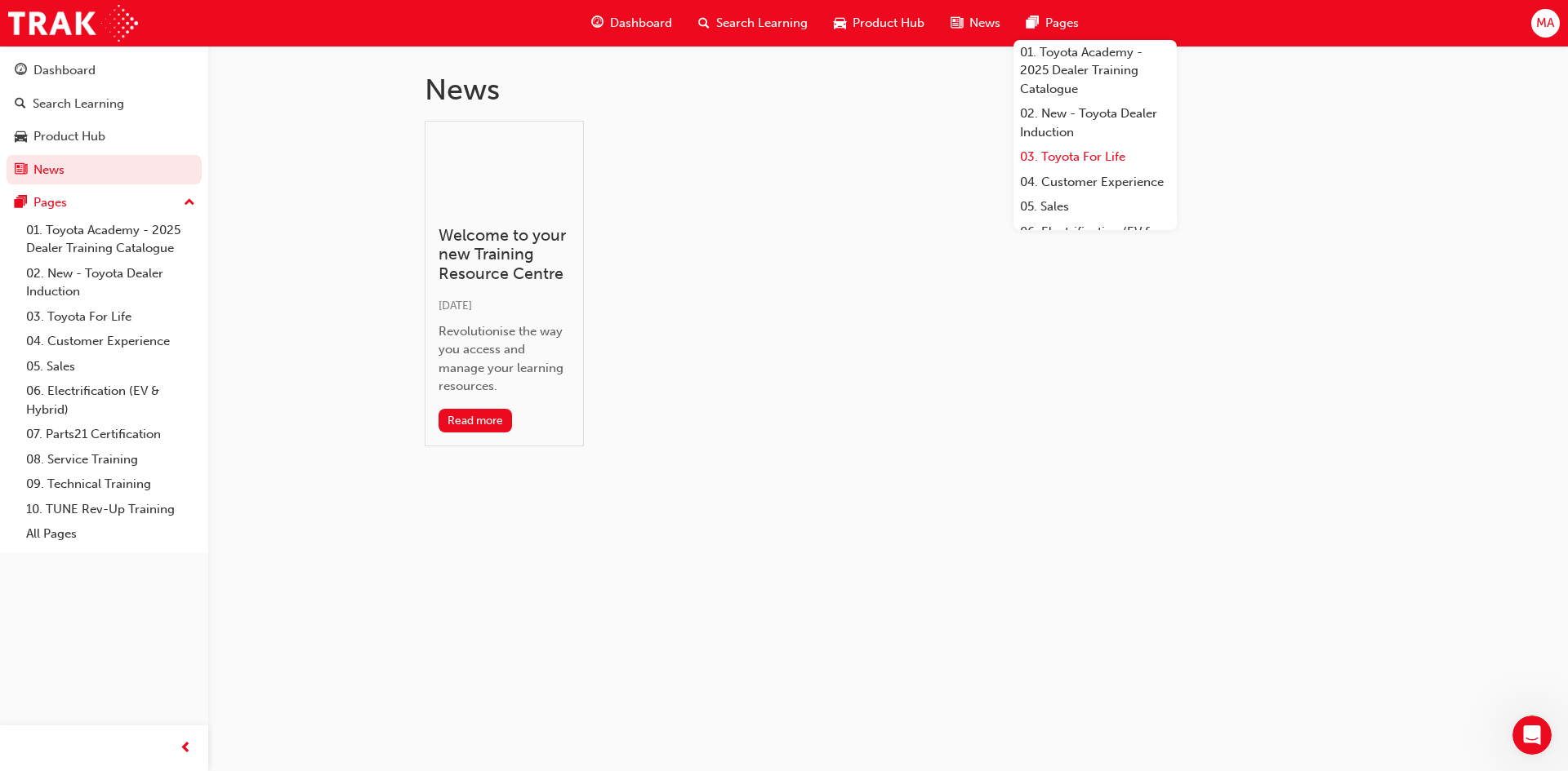
click at [1089, 159] on link "03. Toyota For Life" at bounding box center [1095, 158] width 164 height 26
